Goal: Check status: Check status

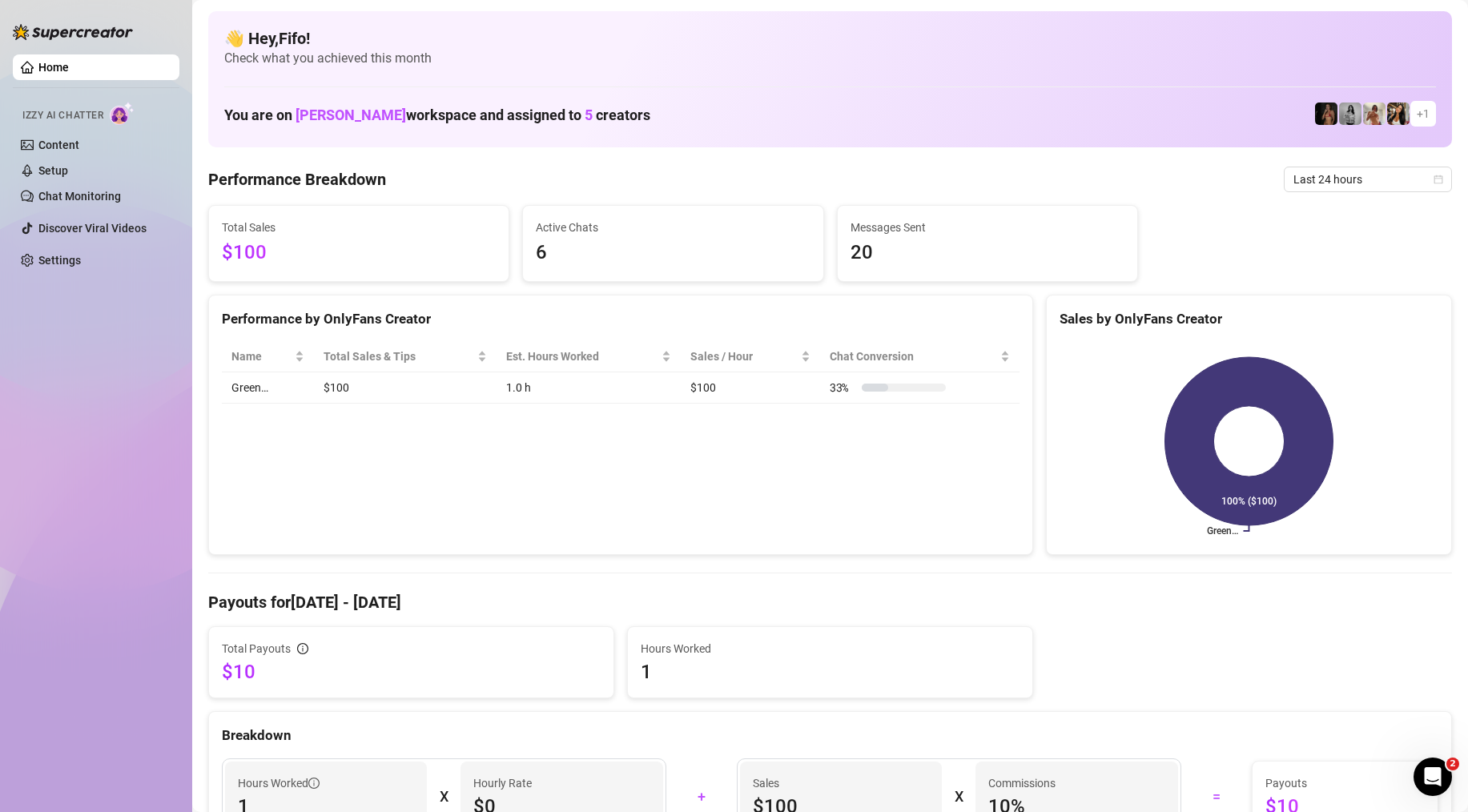
click at [1397, 187] on span "Last 24 hours" at bounding box center [1367, 180] width 149 height 24
drag, startPoint x: 1034, startPoint y: 173, endPoint x: 1025, endPoint y: 173, distance: 9.0
click at [1025, 173] on div "Performance Breakdown Last 24 hours" at bounding box center [829, 180] width 1243 height 26
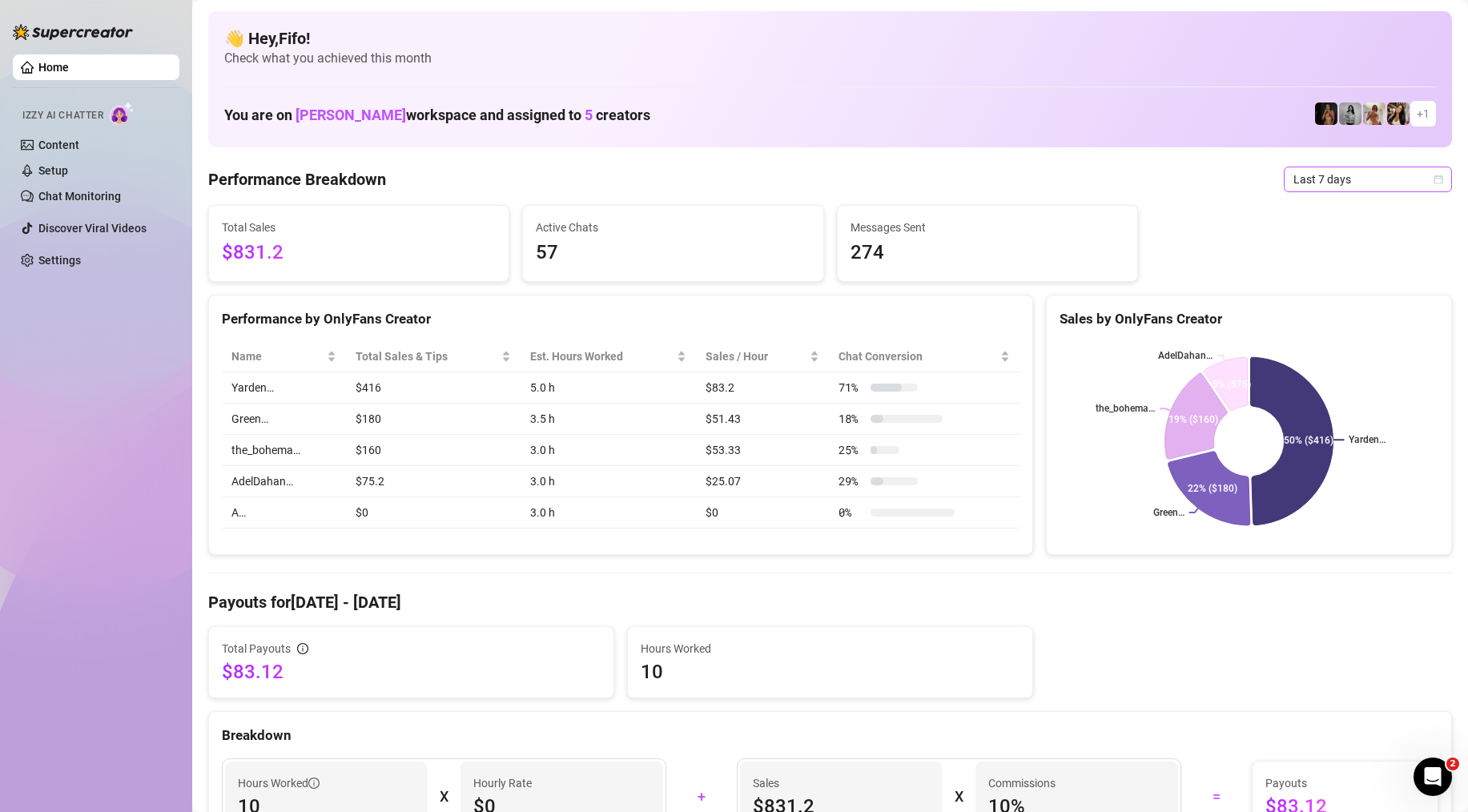
click at [1336, 191] on span "Last 7 days" at bounding box center [1367, 180] width 149 height 24
click at [1334, 212] on div "Last 24 hours" at bounding box center [1367, 211] width 143 height 18
